Goal: Transaction & Acquisition: Purchase product/service

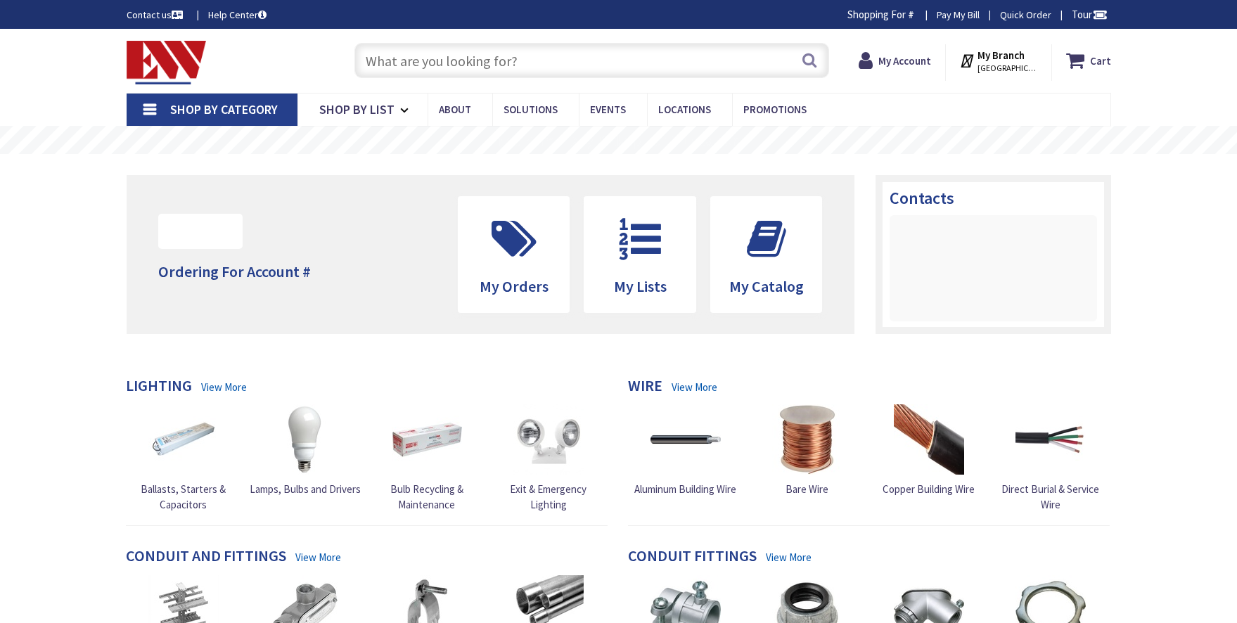
click at [486, 67] on input "text" at bounding box center [591, 60] width 475 height 35
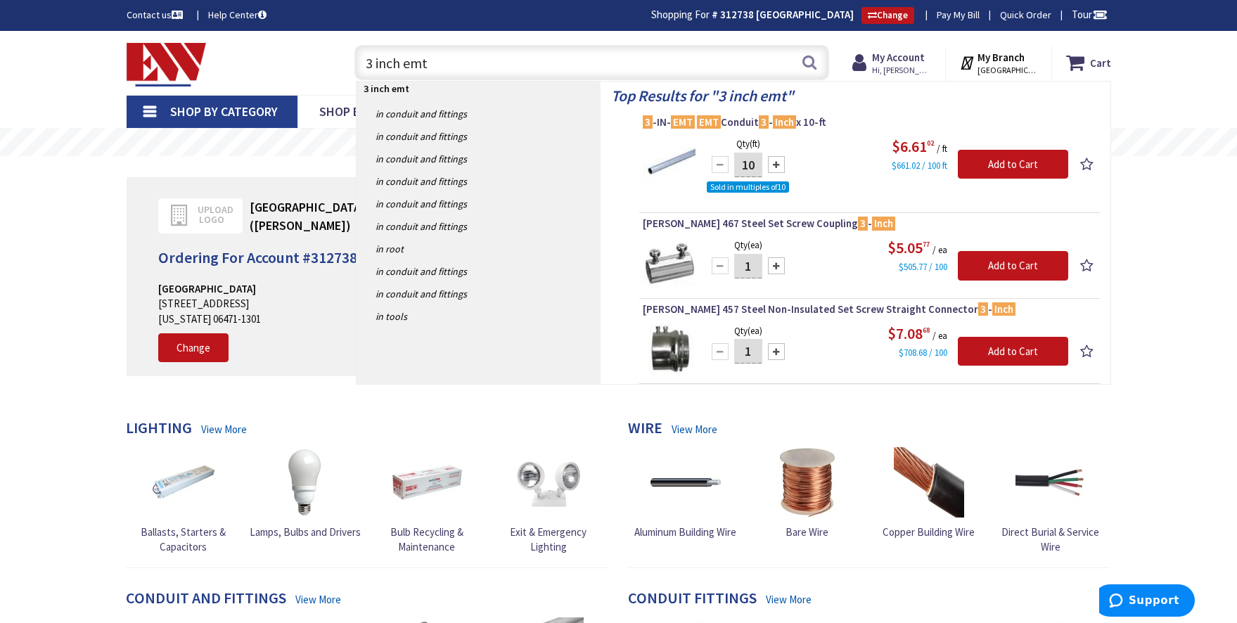
type input "3 inch emt"
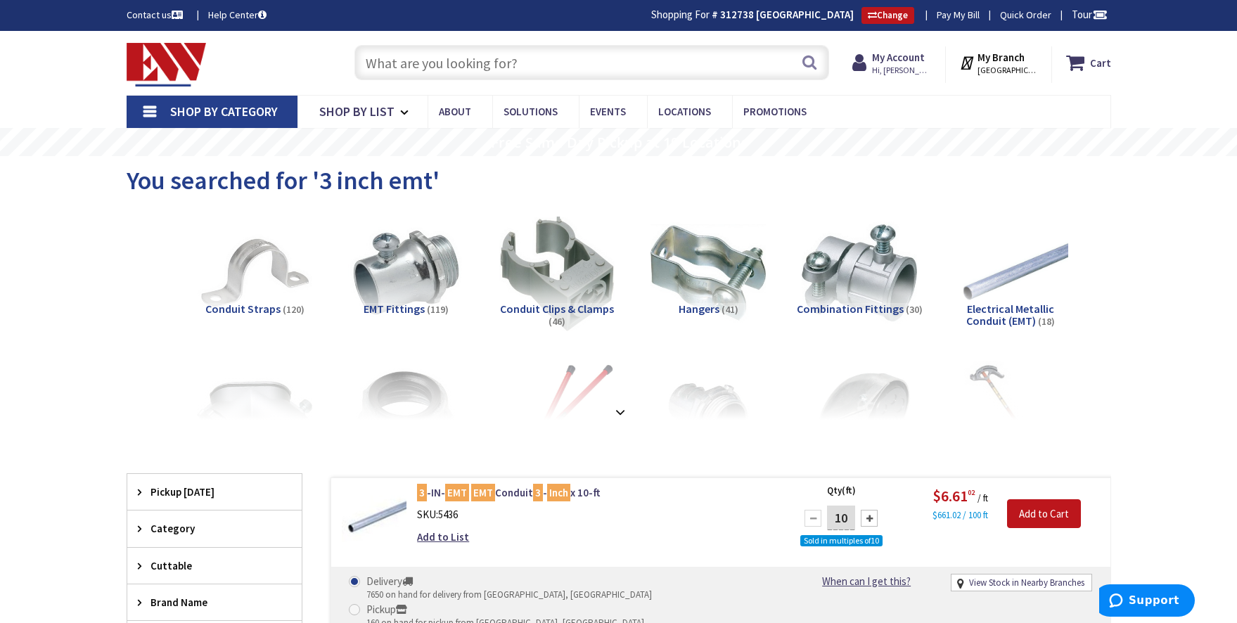
click at [467, 65] on input "text" at bounding box center [591, 62] width 475 height 35
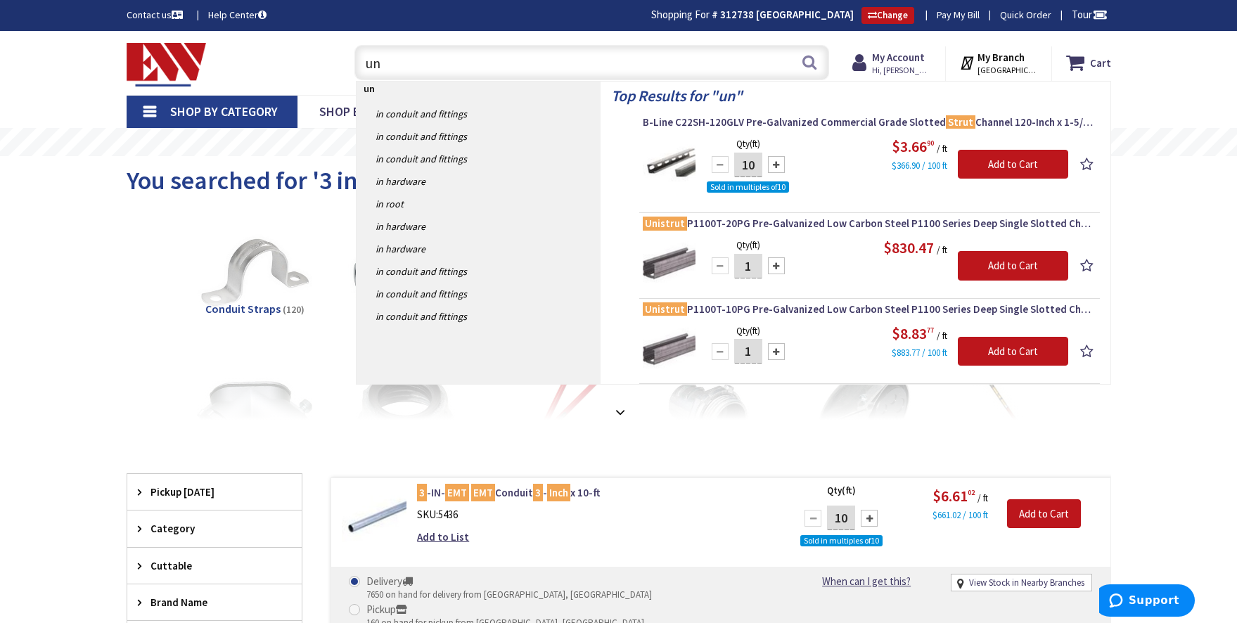
type input "u"
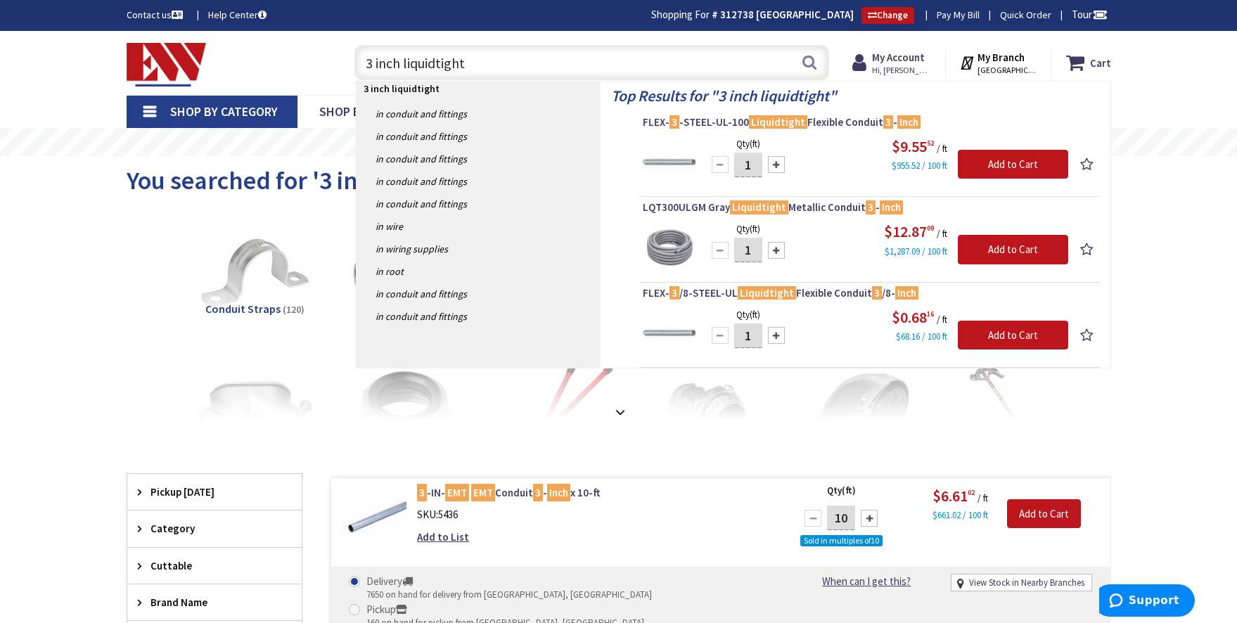
type input "3 inch liquidtight"
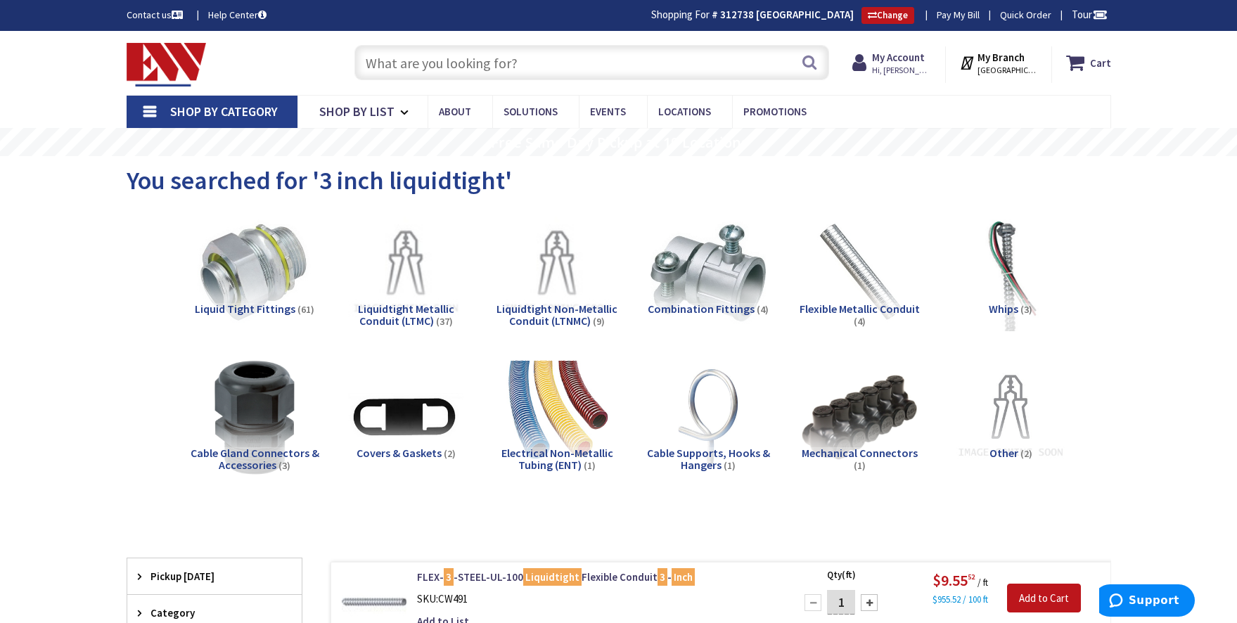
click at [574, 73] on input "text" at bounding box center [591, 62] width 475 height 35
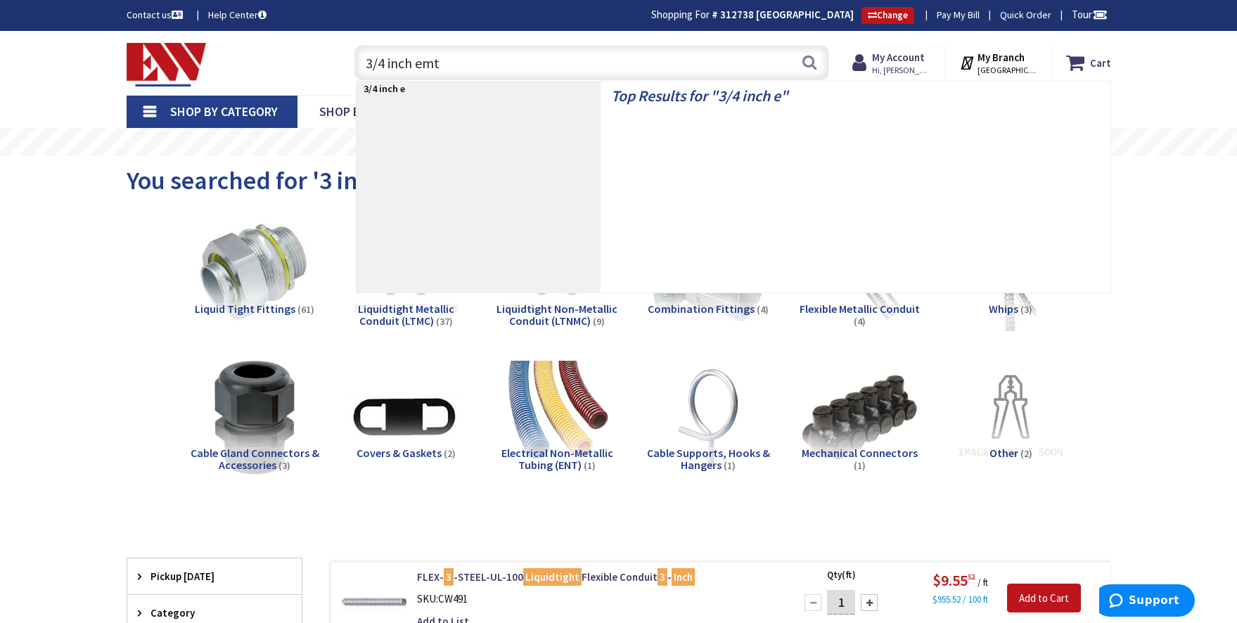
type input "3/4 inch emt"
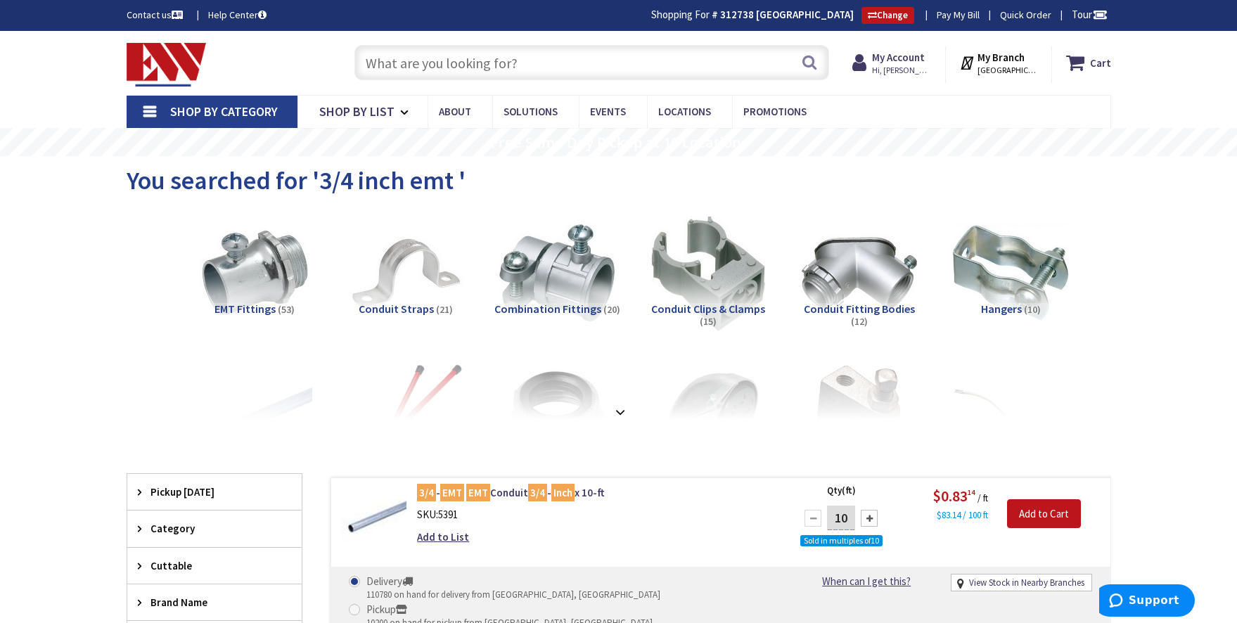
click at [628, 52] on input "text" at bounding box center [591, 62] width 475 height 35
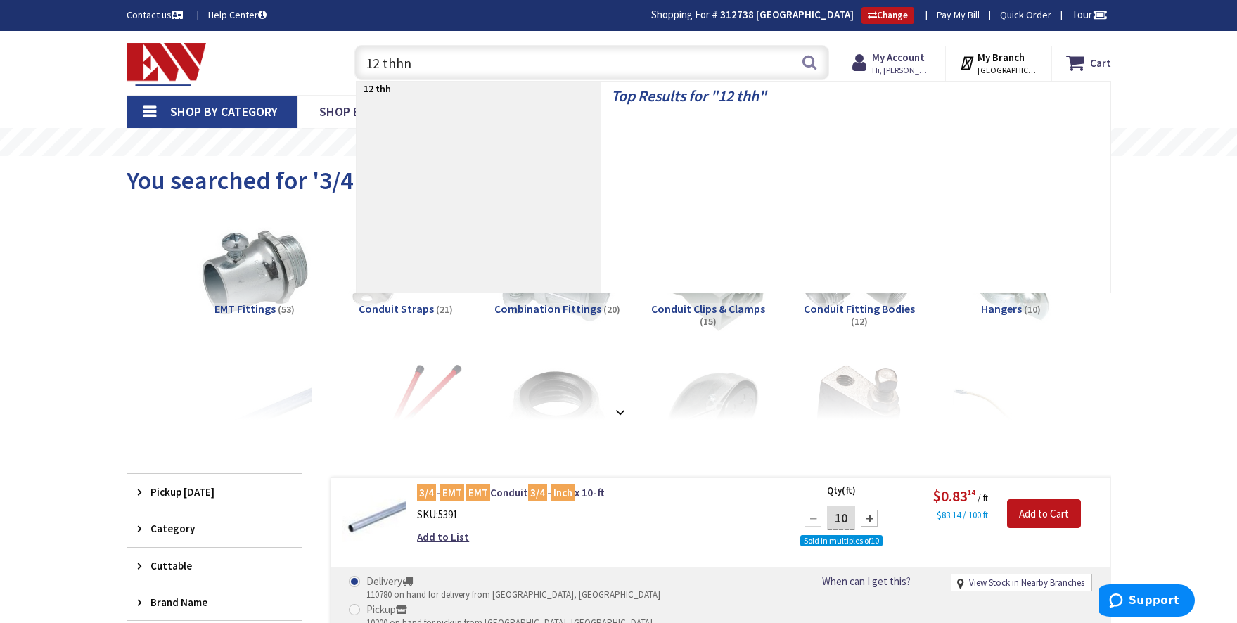
type input "12 thhn"
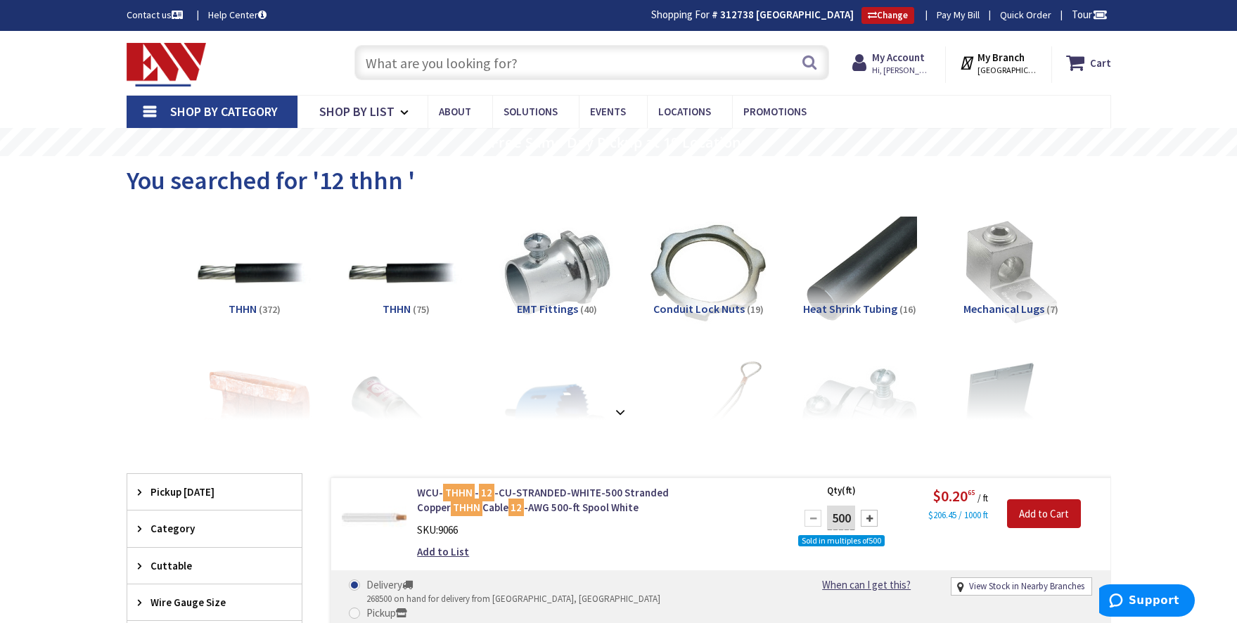
click at [557, 60] on input "text" at bounding box center [591, 62] width 475 height 35
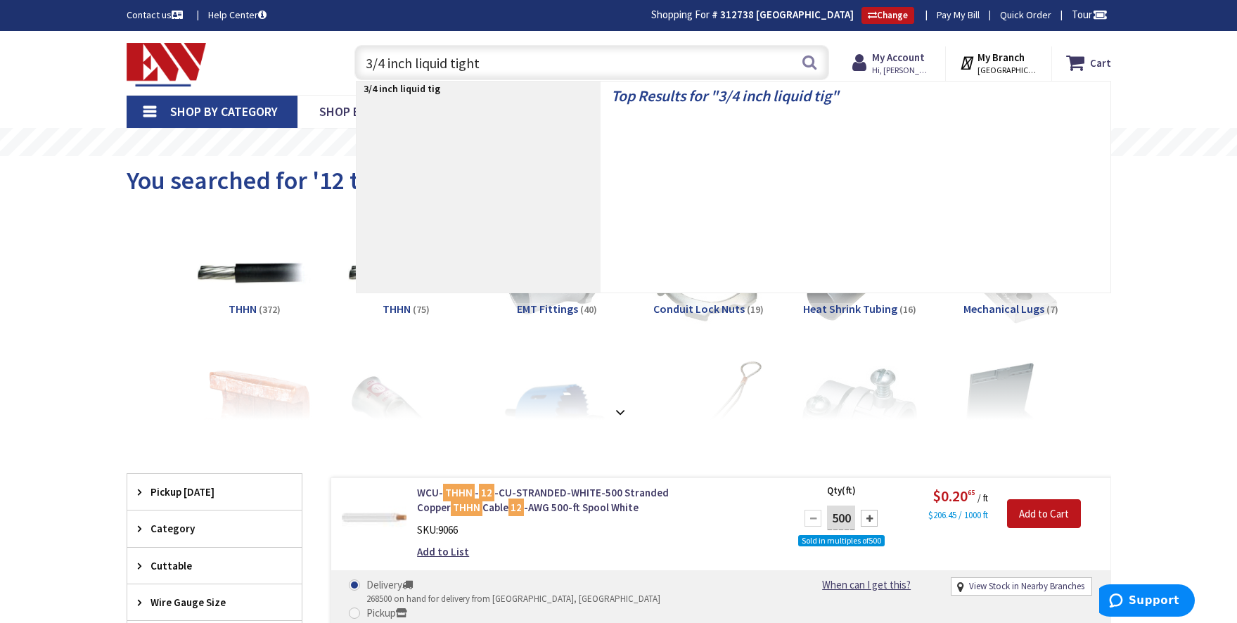
type input "3/4 inch liquid tight"
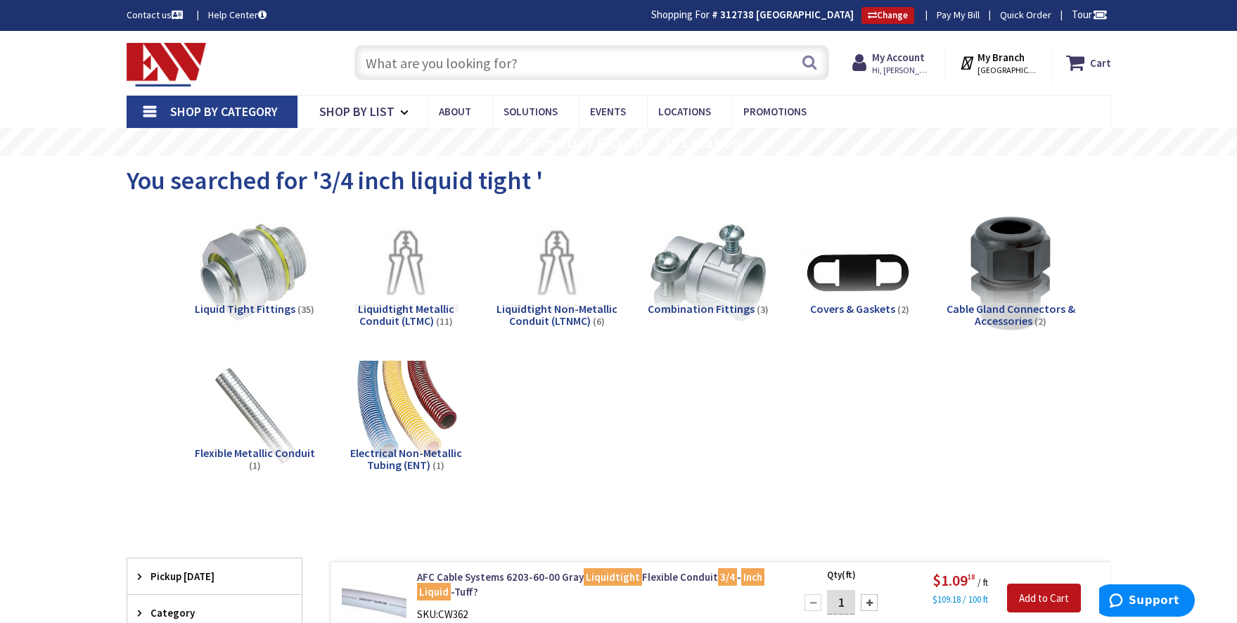
click at [487, 67] on input "text" at bounding box center [591, 62] width 475 height 35
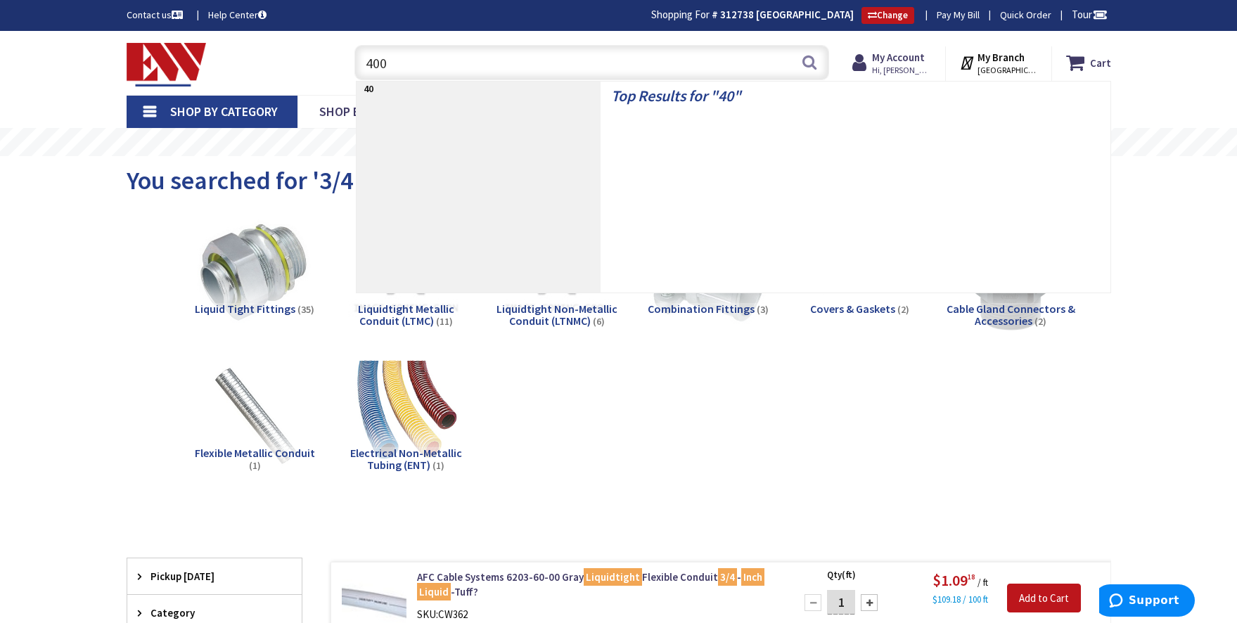
type input "400"
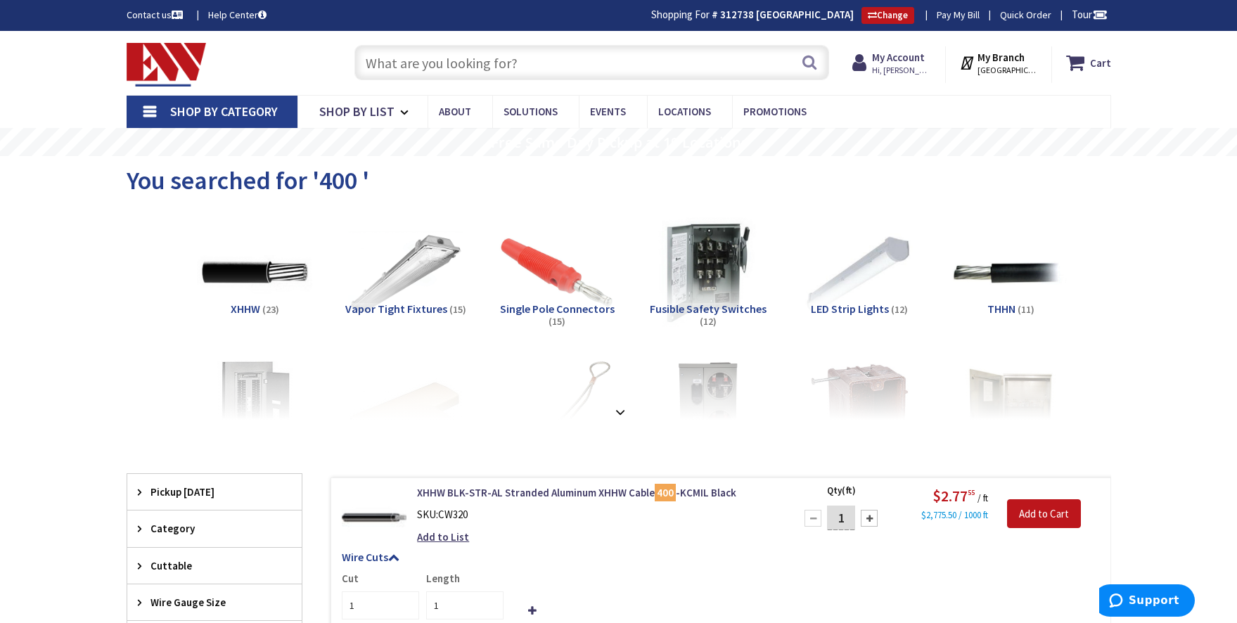
click at [465, 65] on input "text" at bounding box center [591, 62] width 475 height 35
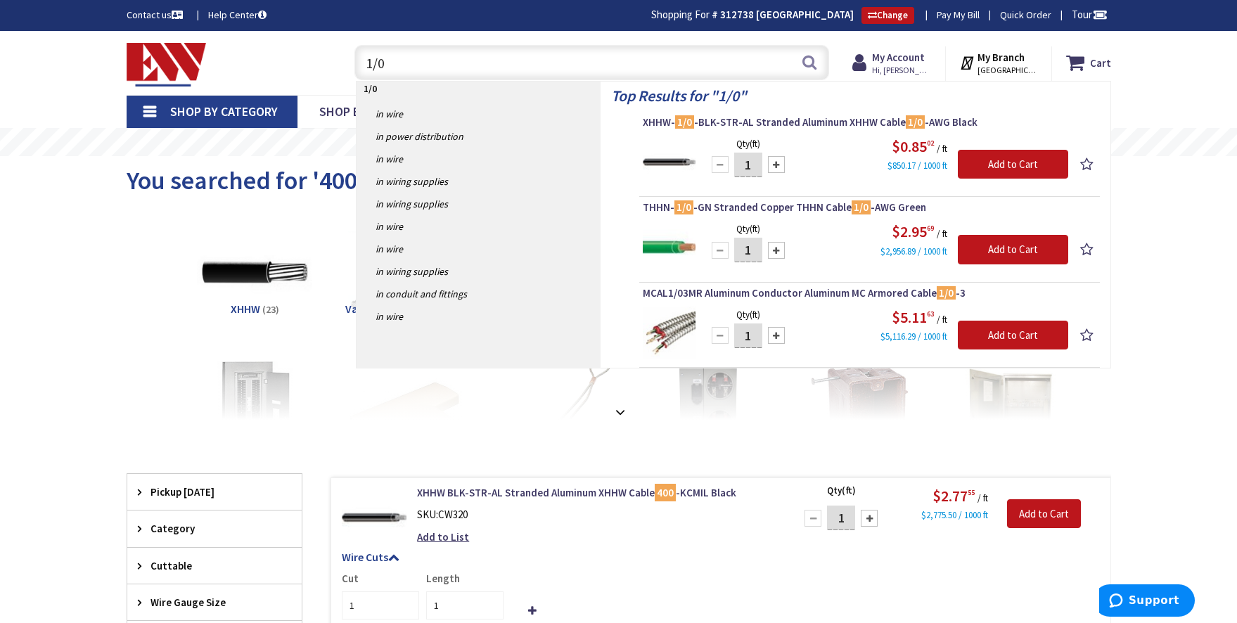
type input "1/0"
